Goal: Browse casually

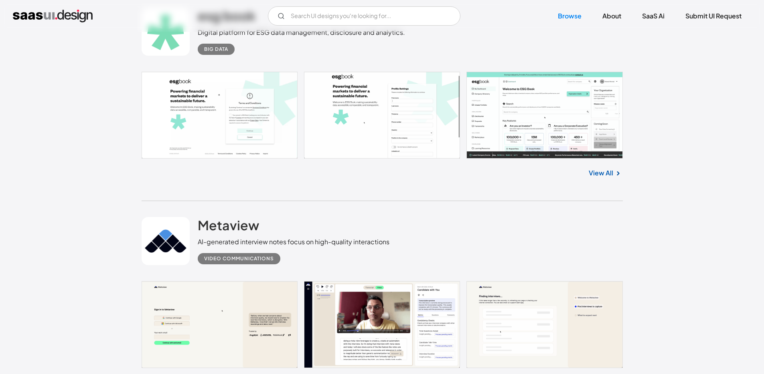
scroll to position [1074, 0]
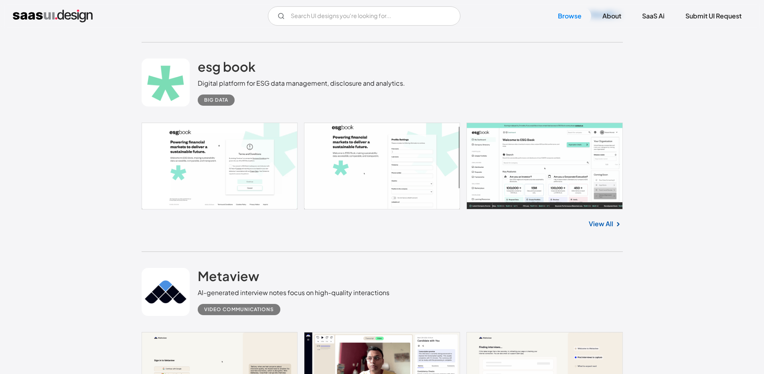
click at [606, 226] on link "View All" at bounding box center [601, 224] width 24 height 10
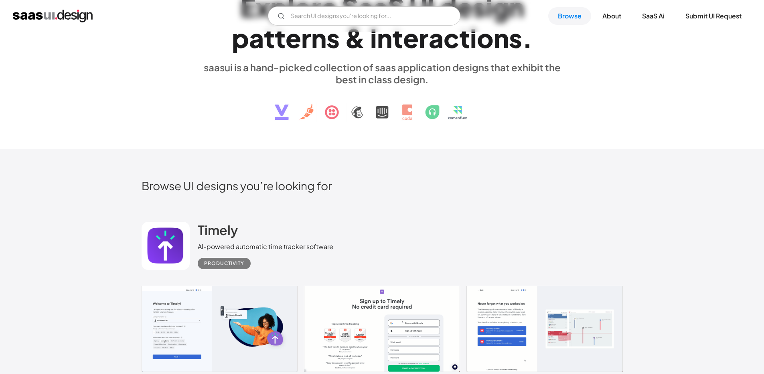
scroll to position [227, 0]
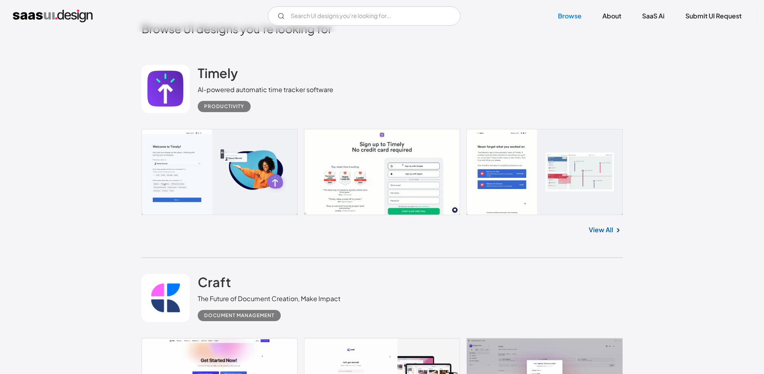
click at [606, 231] on link "View All" at bounding box center [601, 230] width 24 height 10
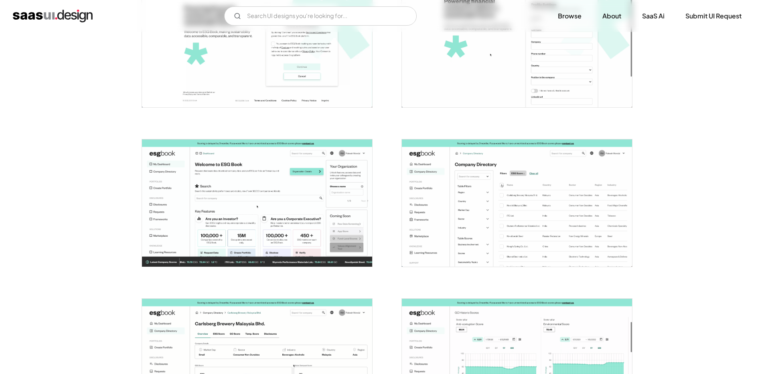
scroll to position [213, 0]
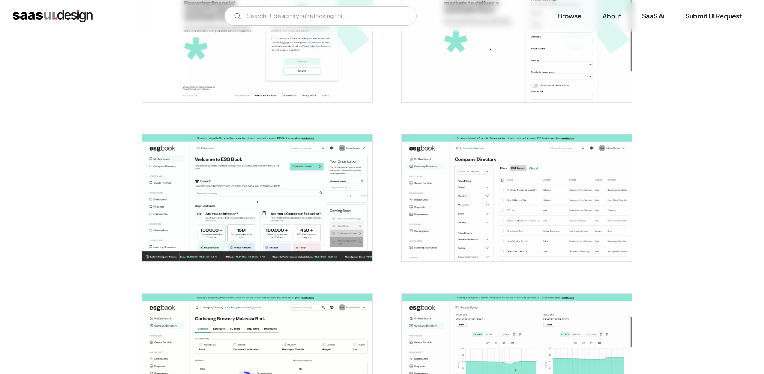
click at [326, 199] on img "open lightbox" at bounding box center [257, 198] width 230 height 128
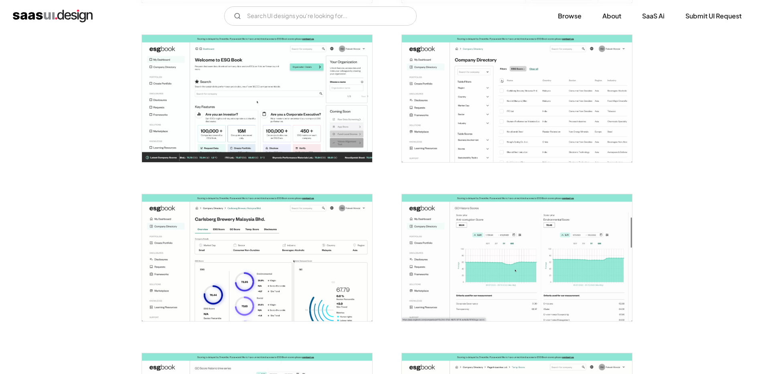
scroll to position [302, 0]
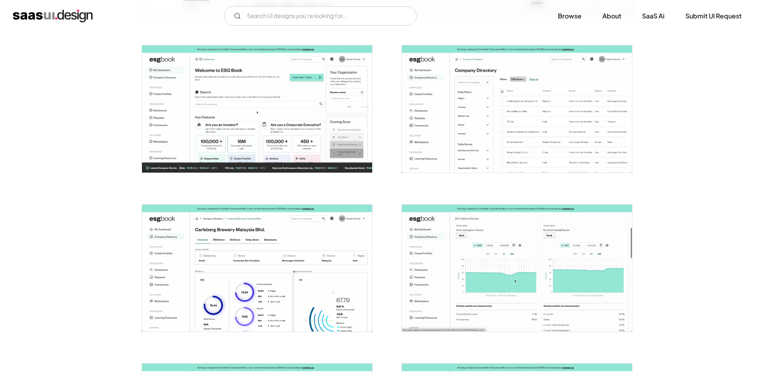
click at [296, 116] on img "open lightbox" at bounding box center [257, 109] width 230 height 128
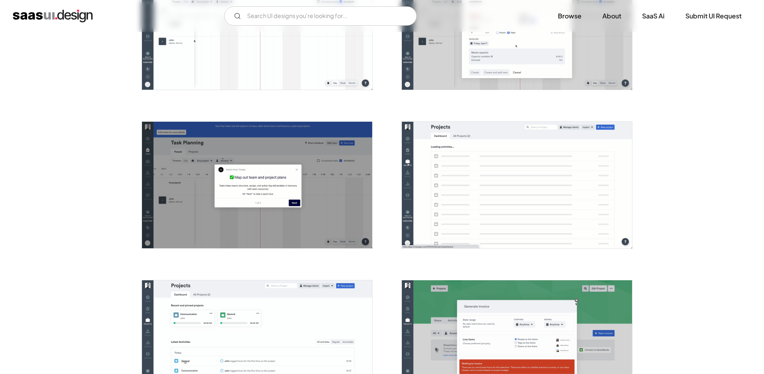
scroll to position [1348, 0]
